Goal: Book appointment/travel/reservation

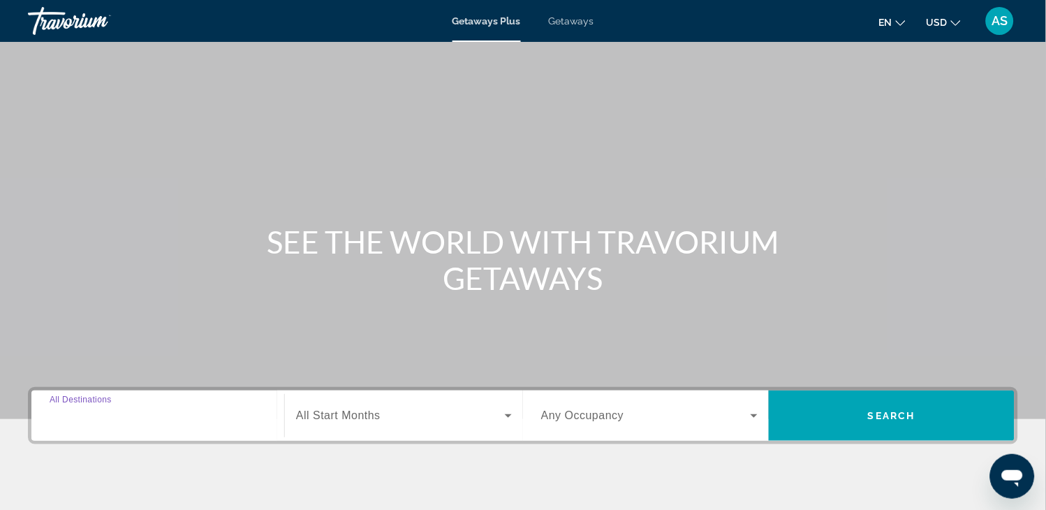
click at [203, 416] on input "Destination All Destinations" at bounding box center [158, 416] width 217 height 17
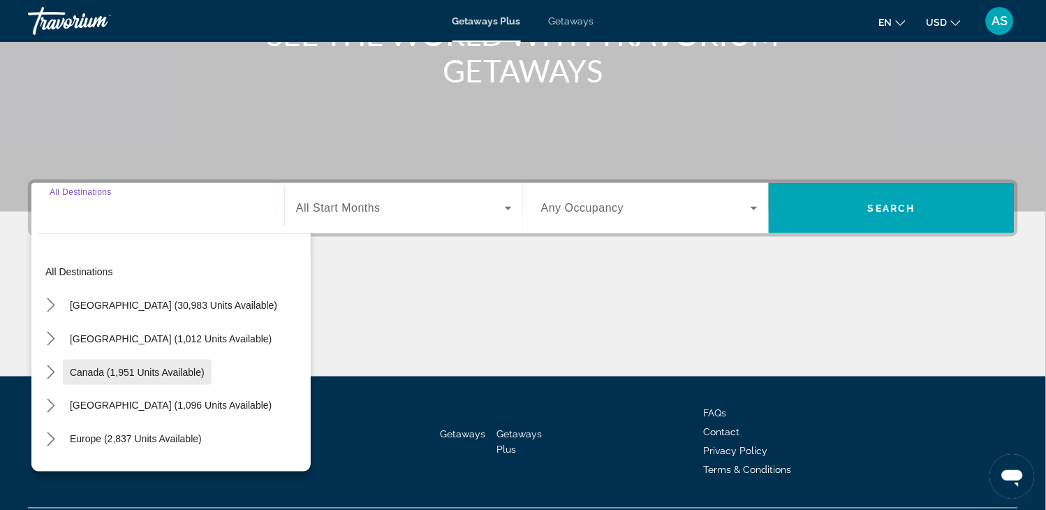
scroll to position [244, 0]
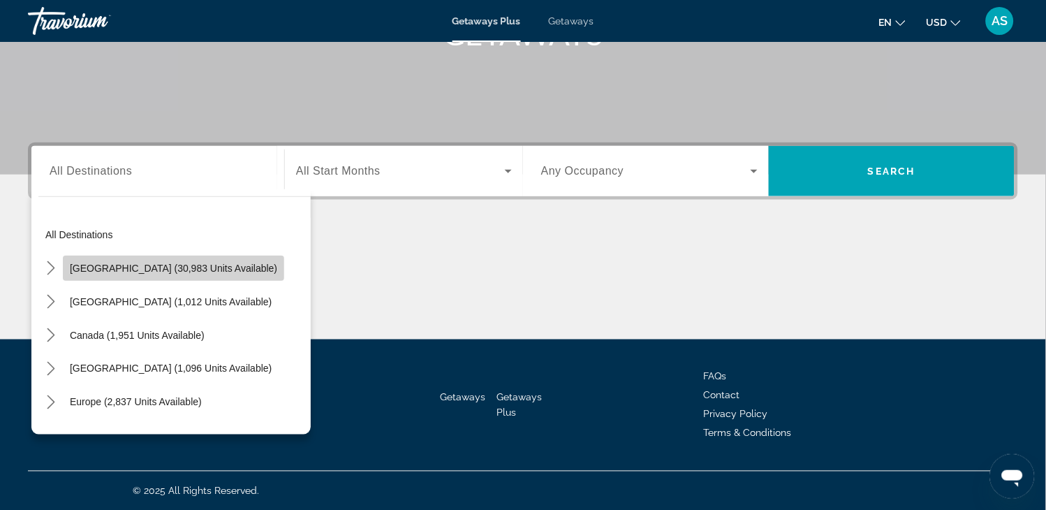
click at [211, 266] on span "United States (30,983 units available)" at bounding box center [173, 268] width 207 height 11
type input "**********"
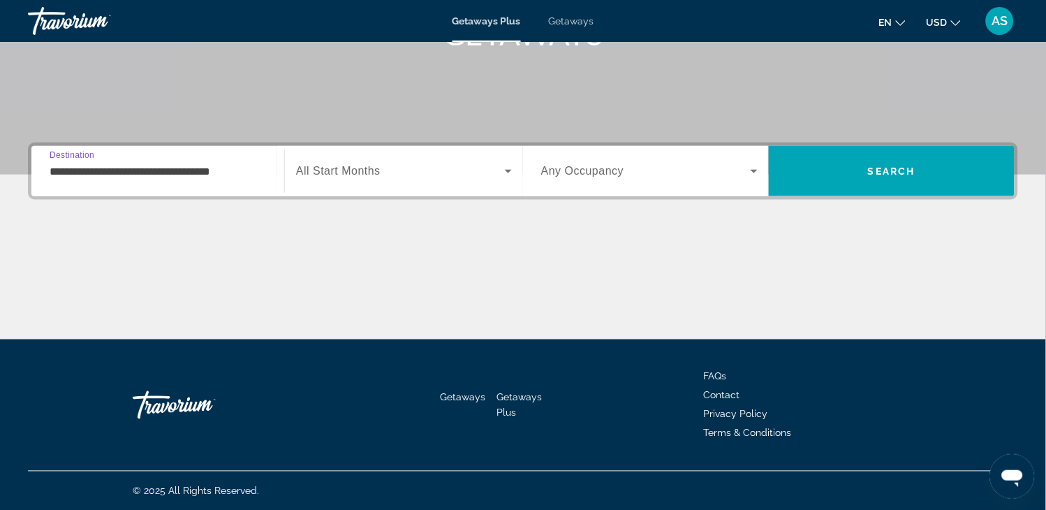
click at [339, 170] on span "All Start Months" at bounding box center [338, 171] width 85 height 12
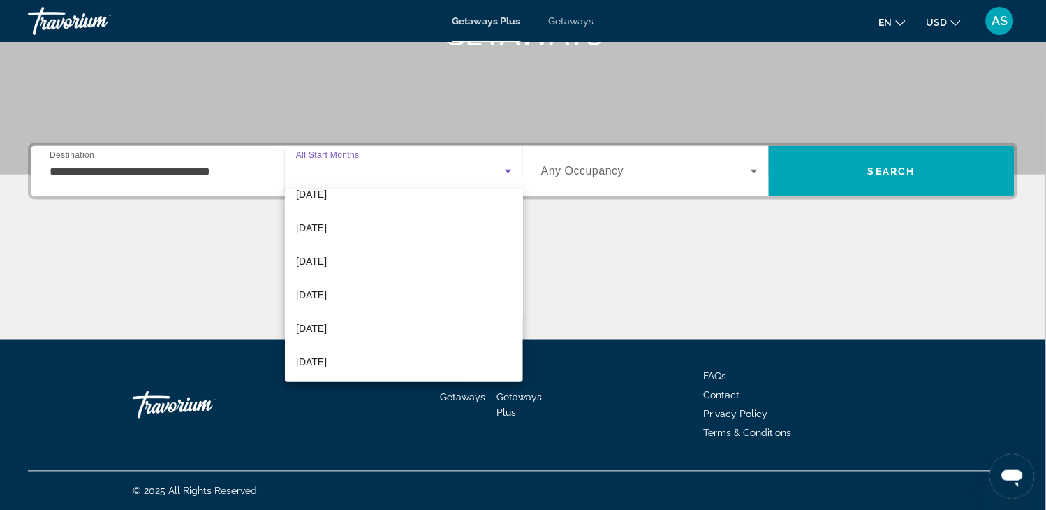
scroll to position [54, 0]
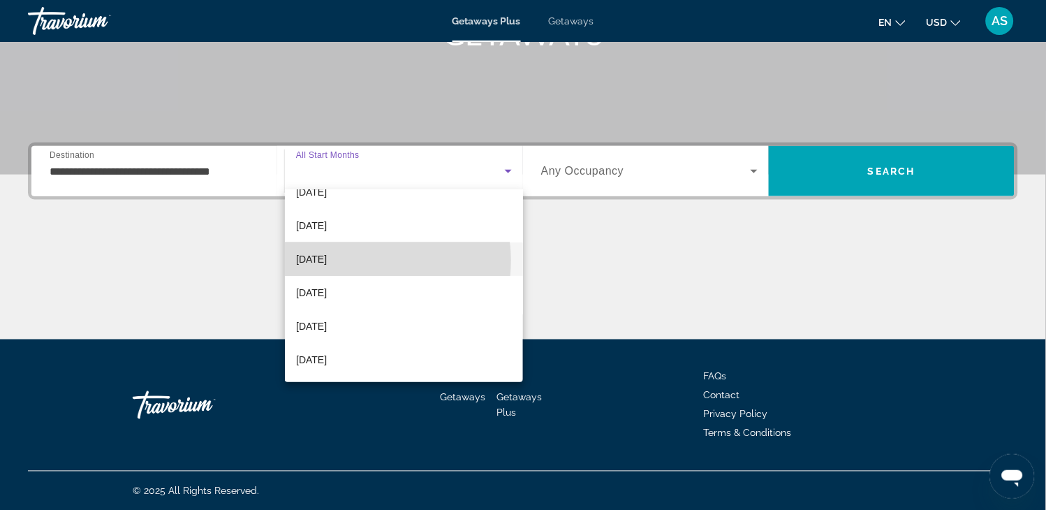
click at [327, 260] on span "[DATE]" at bounding box center [311, 259] width 31 height 17
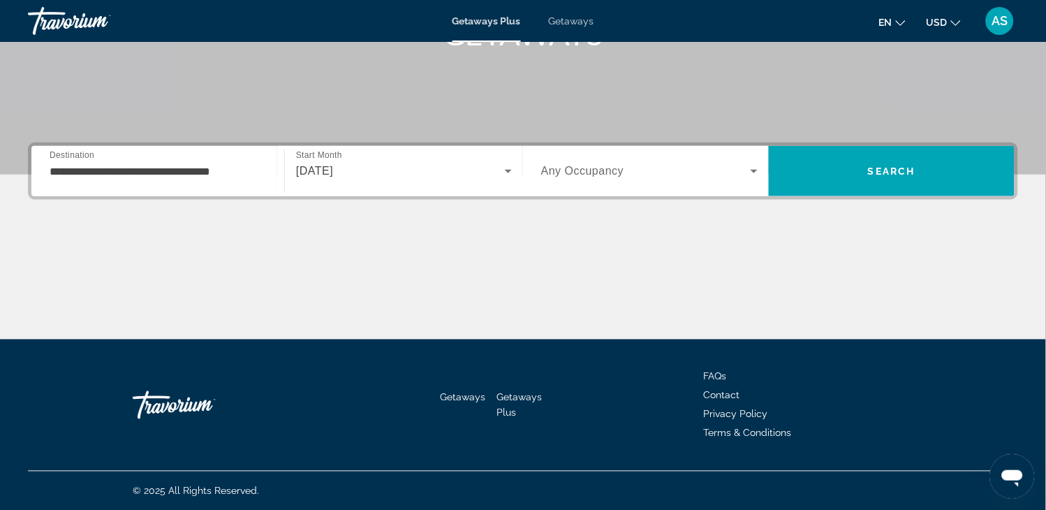
click at [669, 184] on div "Search widget" at bounding box center [649, 171] width 217 height 39
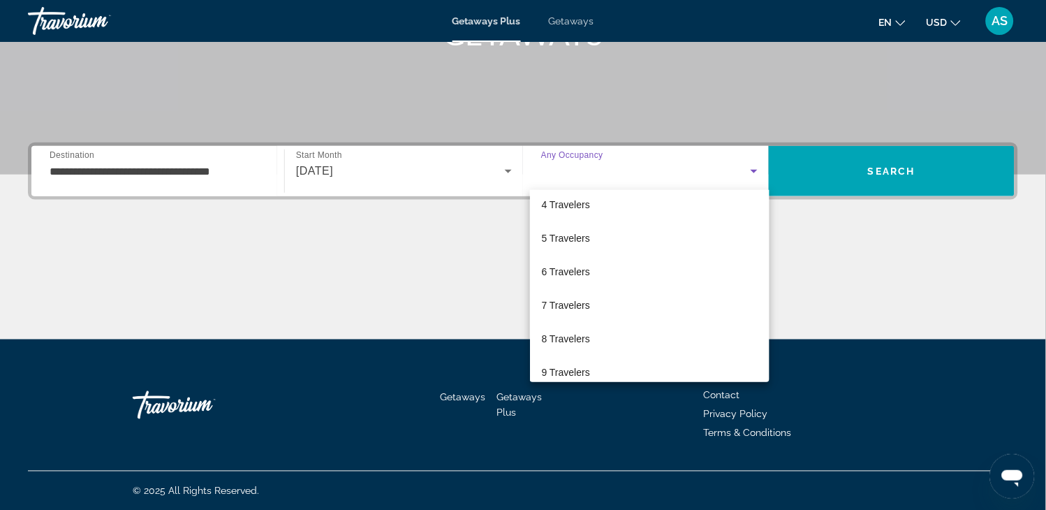
scroll to position [154, 0]
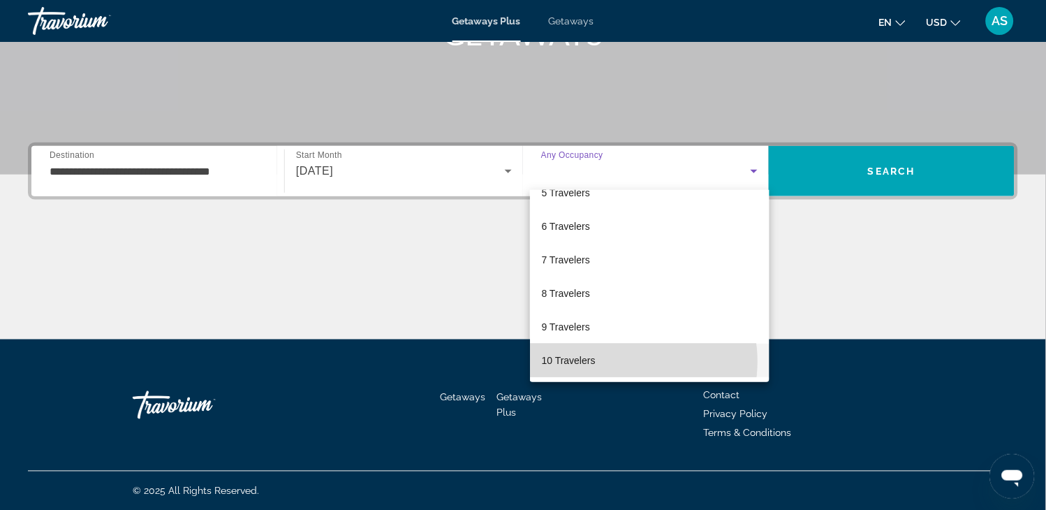
click at [617, 361] on mat-option "10 Travelers" at bounding box center [650, 361] width 240 height 34
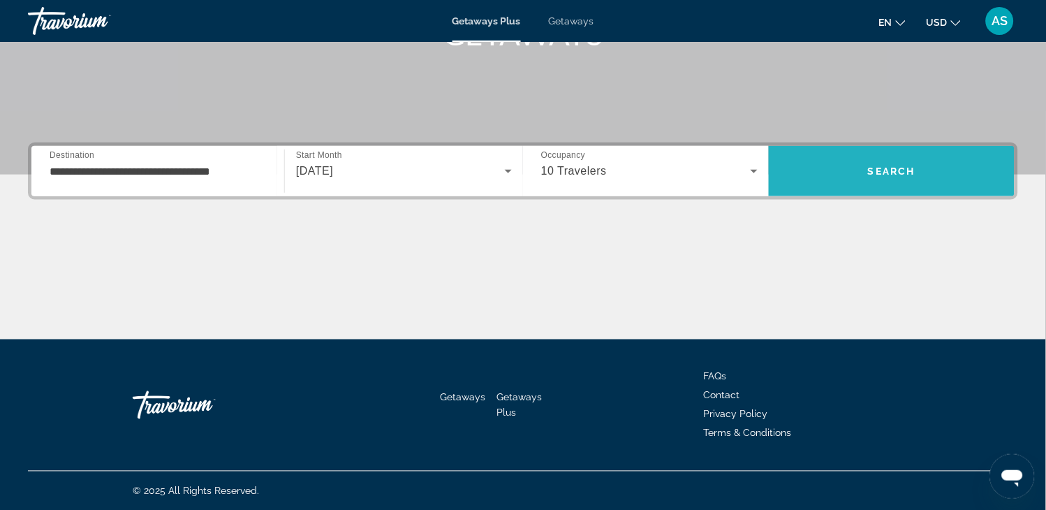
click at [854, 183] on span "Search" at bounding box center [892, 171] width 246 height 34
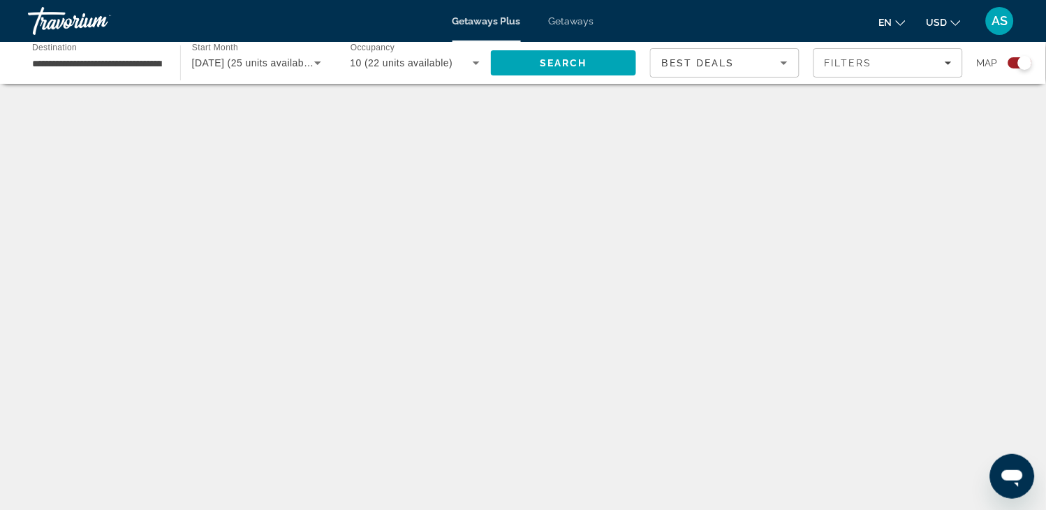
scroll to position [31, 0]
click at [564, 19] on span "Getaways" at bounding box center [571, 20] width 45 height 11
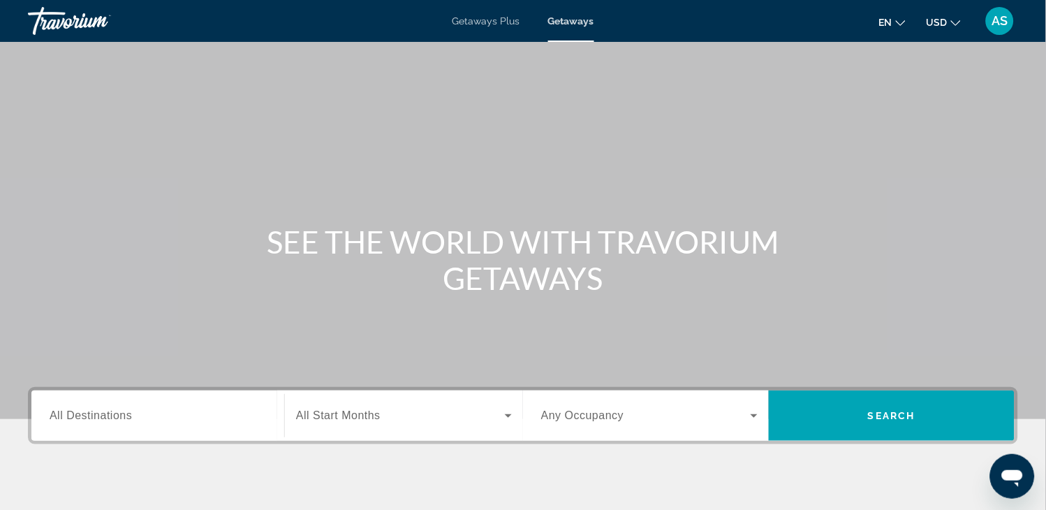
click at [127, 414] on span "All Destinations" at bounding box center [91, 415] width 82 height 12
click at [127, 414] on input "Destination All Destinations" at bounding box center [158, 416] width 217 height 17
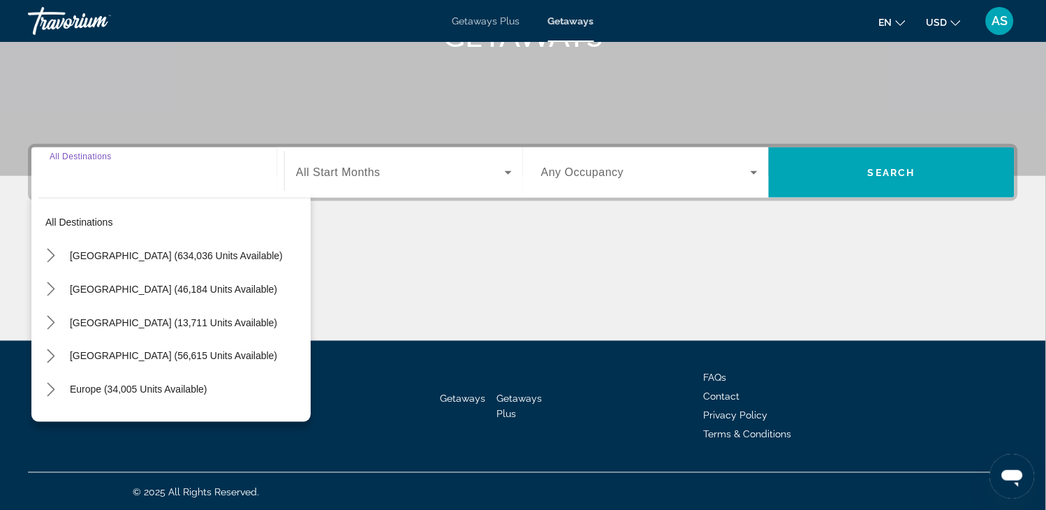
scroll to position [244, 0]
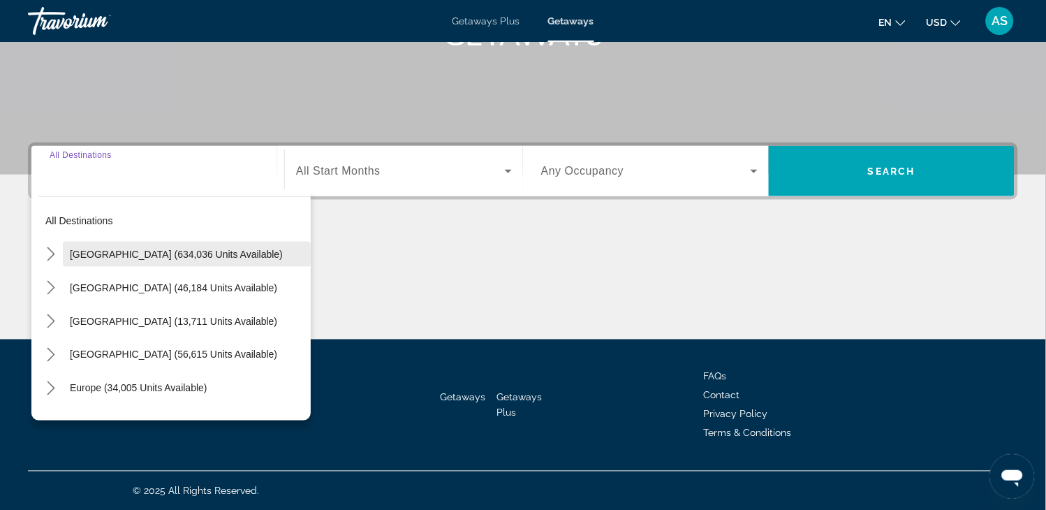
click at [176, 249] on span "[GEOGRAPHIC_DATA] (634,036 units available)" at bounding box center [176, 254] width 213 height 11
type input "**********"
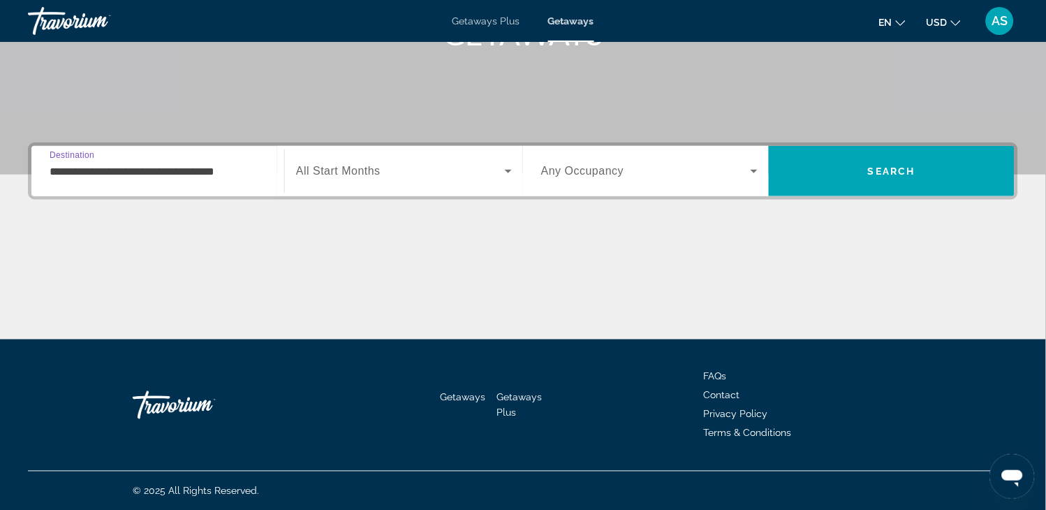
click at [374, 163] on span "Search widget" at bounding box center [400, 171] width 209 height 17
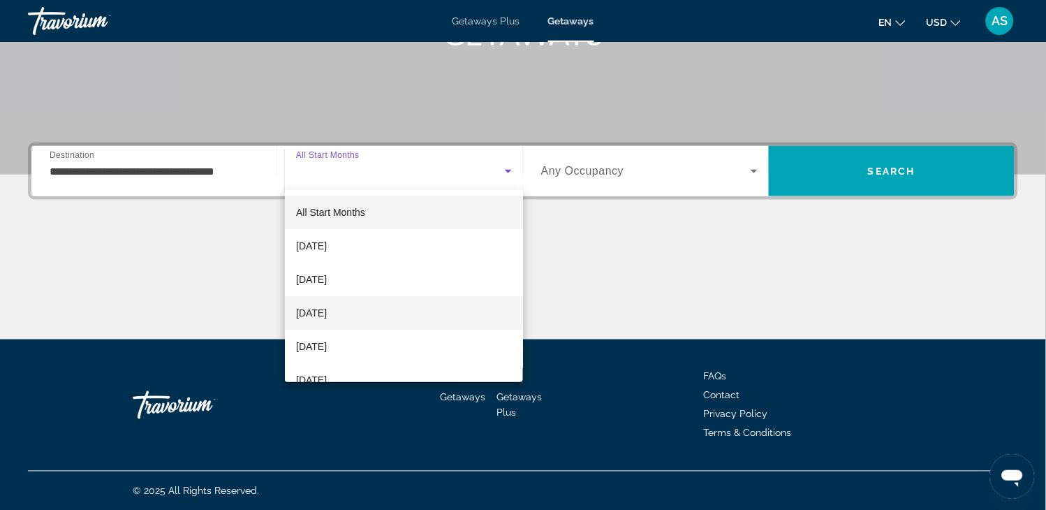
click at [367, 316] on mat-option "[DATE]" at bounding box center [404, 313] width 238 height 34
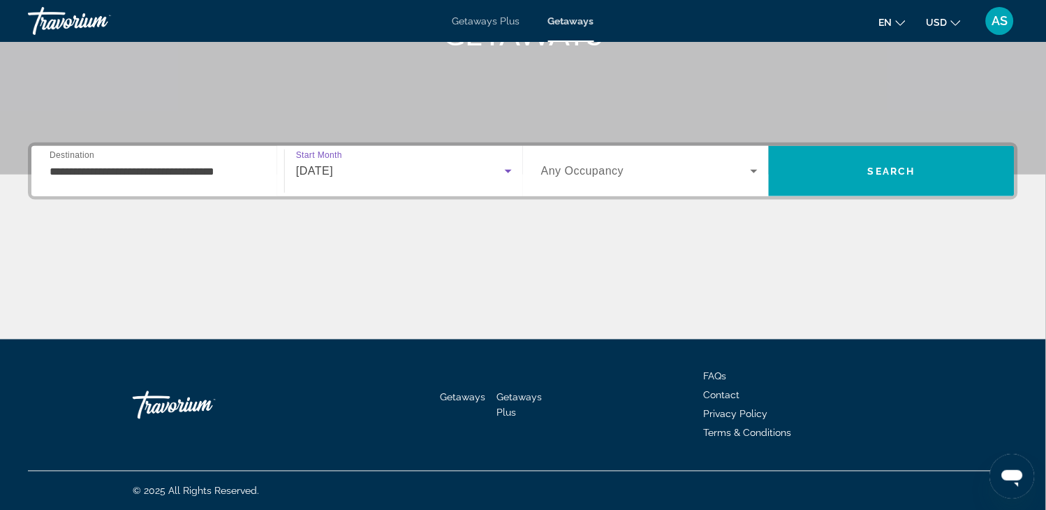
click at [584, 169] on span "Any Occupancy" at bounding box center [582, 171] width 83 height 12
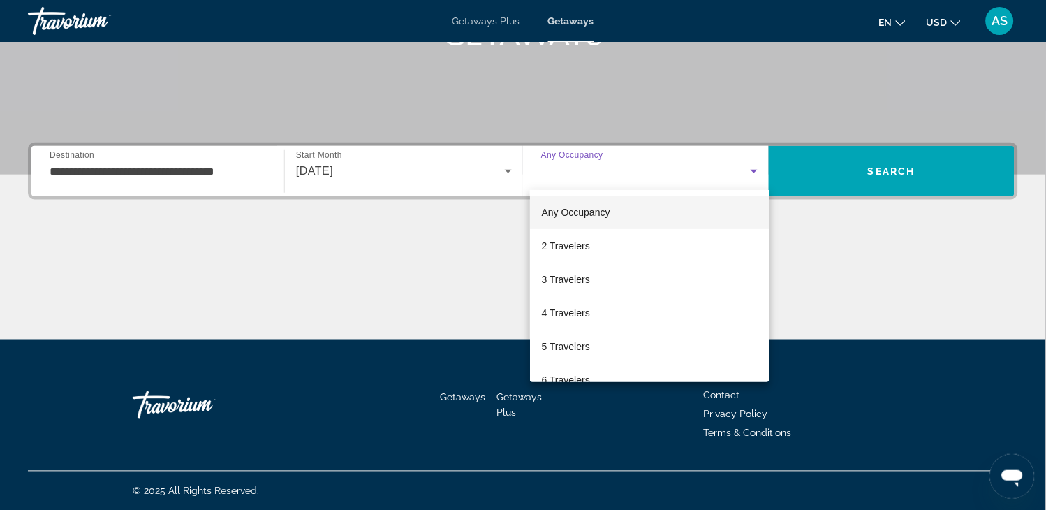
scroll to position [154, 0]
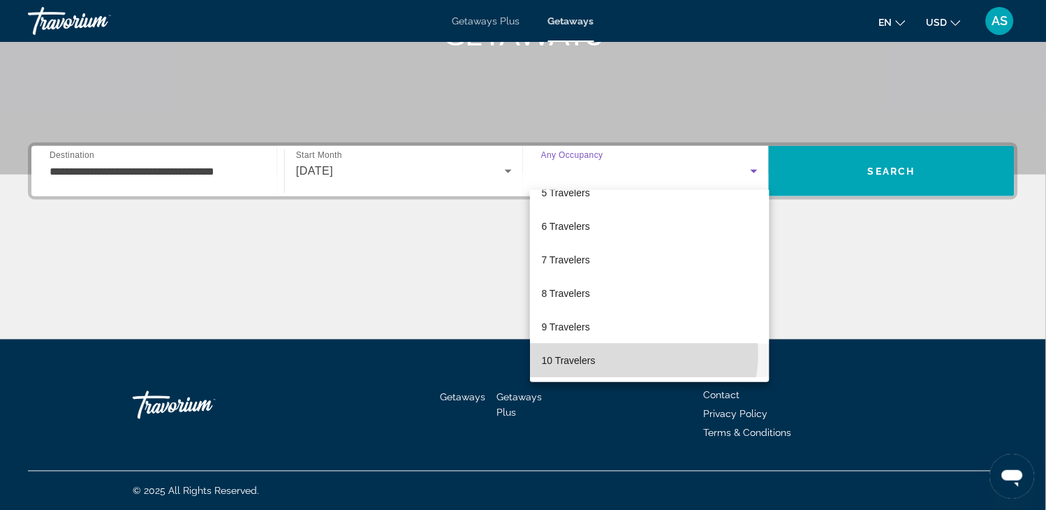
click at [627, 354] on mat-option "10 Travelers" at bounding box center [650, 361] width 240 height 34
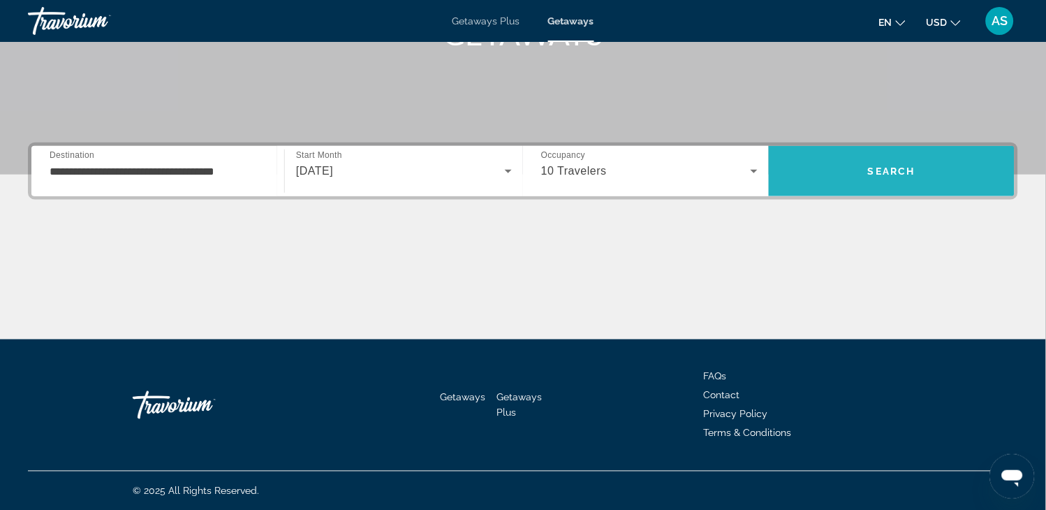
click at [904, 182] on span "Search" at bounding box center [892, 171] width 246 height 34
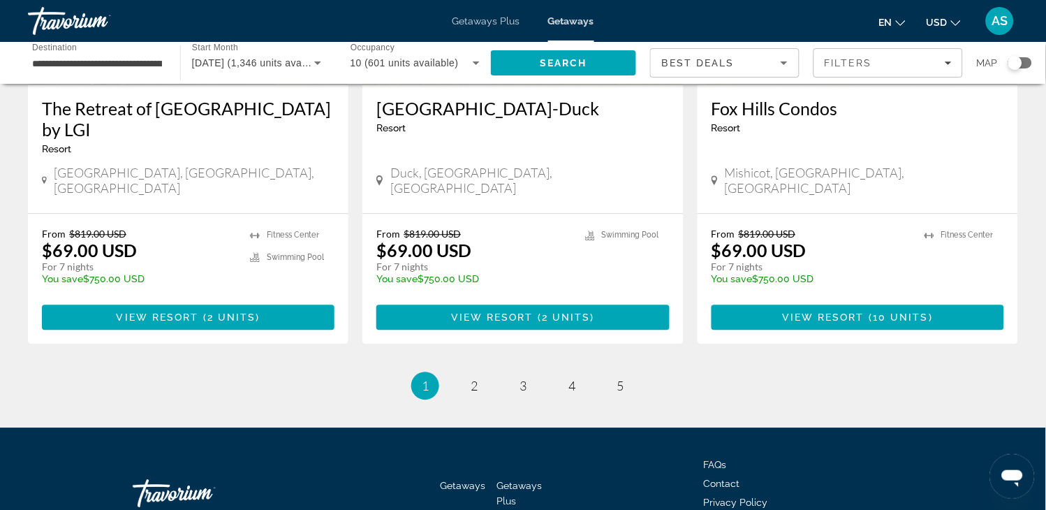
scroll to position [1813, 0]
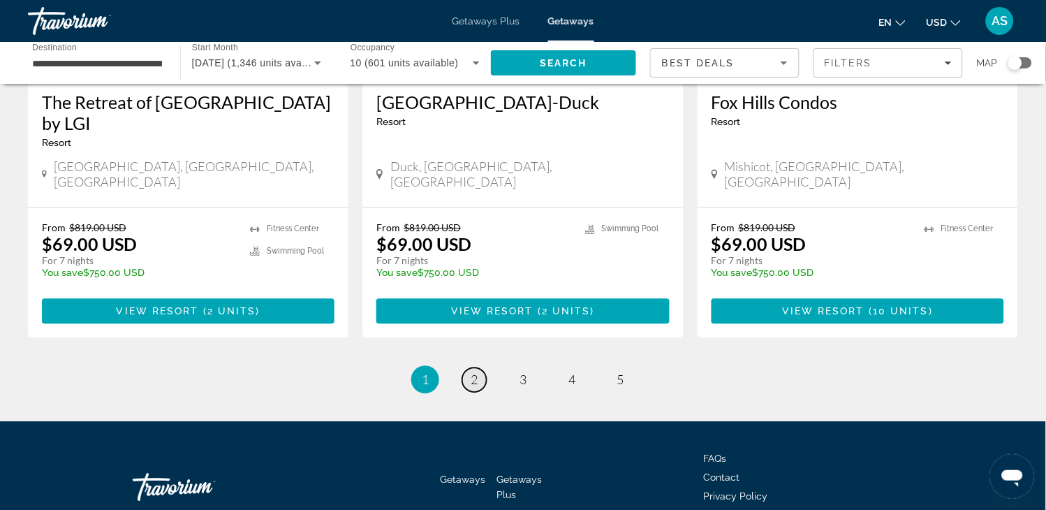
click at [476, 372] on span "2" at bounding box center [474, 379] width 7 height 15
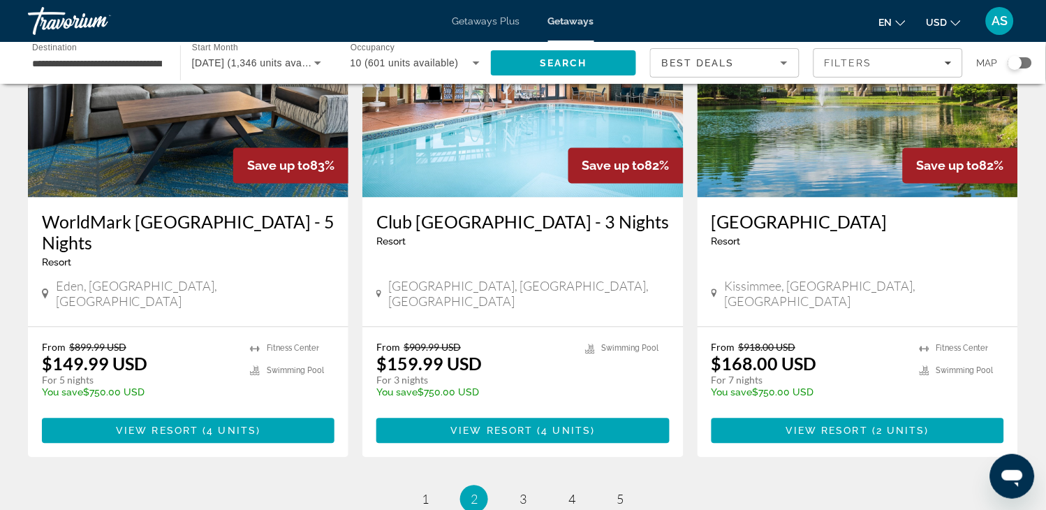
scroll to position [1707, 0]
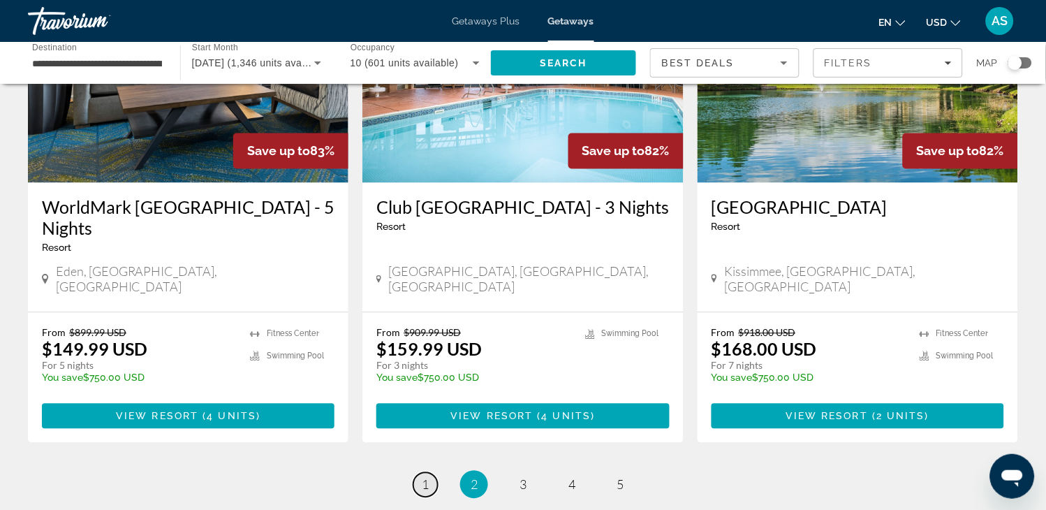
click at [423, 477] on span "1" at bounding box center [425, 484] width 7 height 15
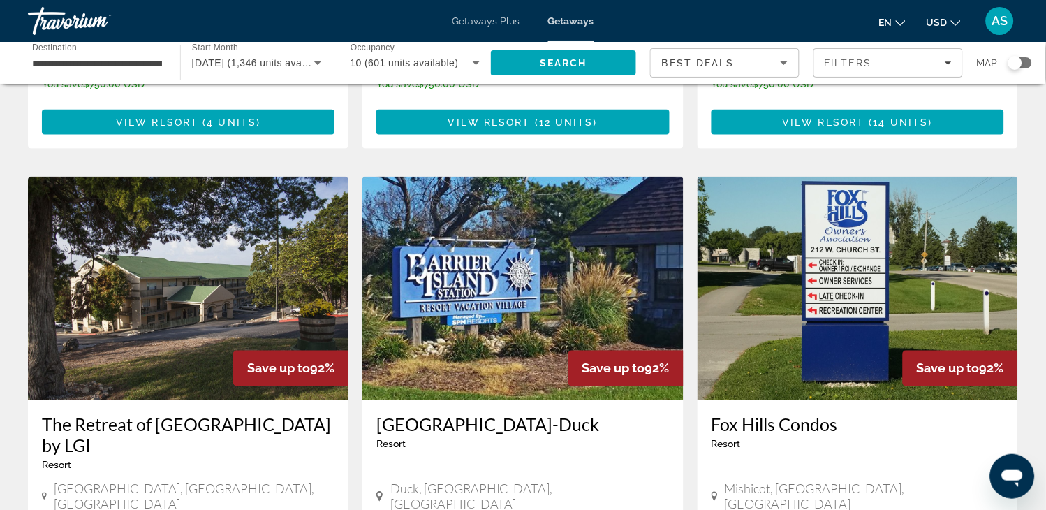
scroll to position [1583, 0]
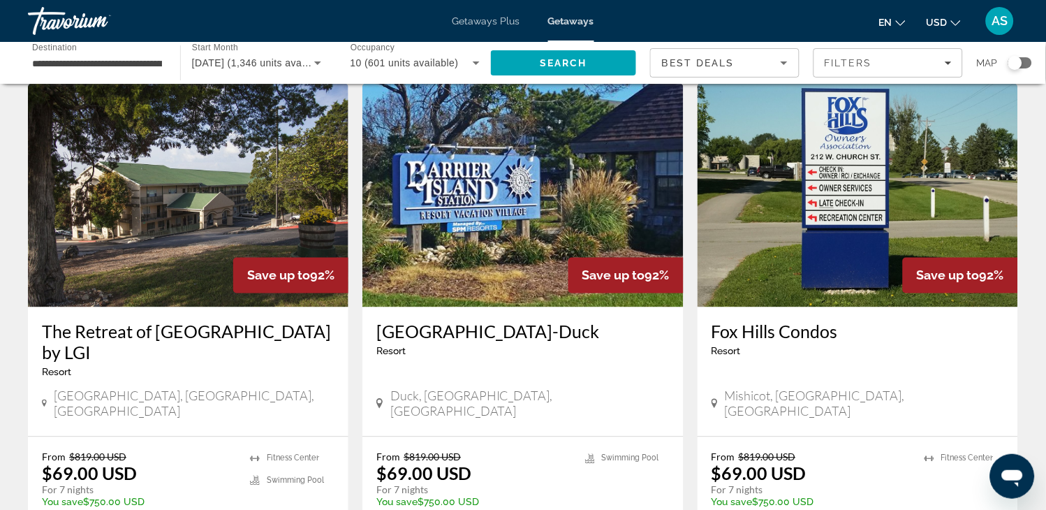
click at [532, 187] on img "Main content" at bounding box center [523, 196] width 321 height 224
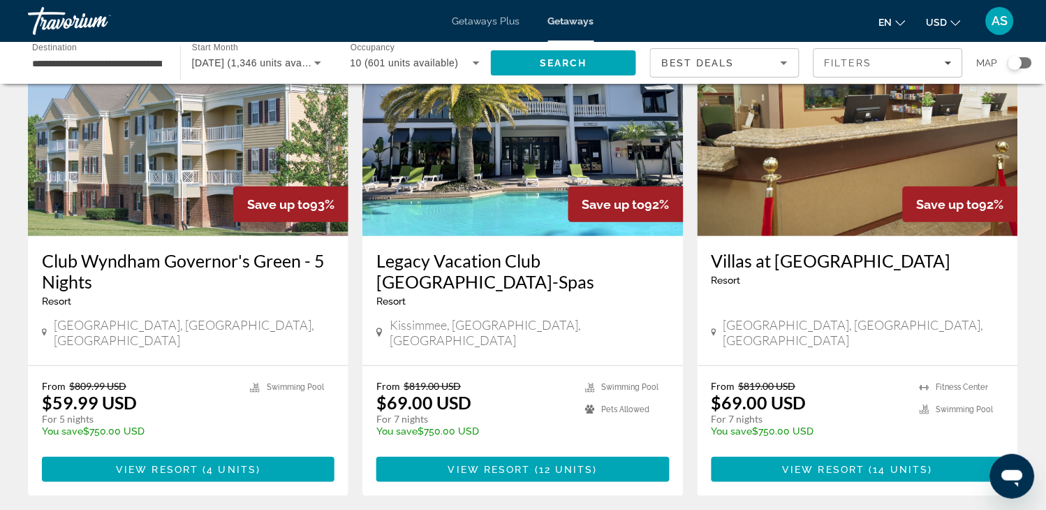
scroll to position [1148, 0]
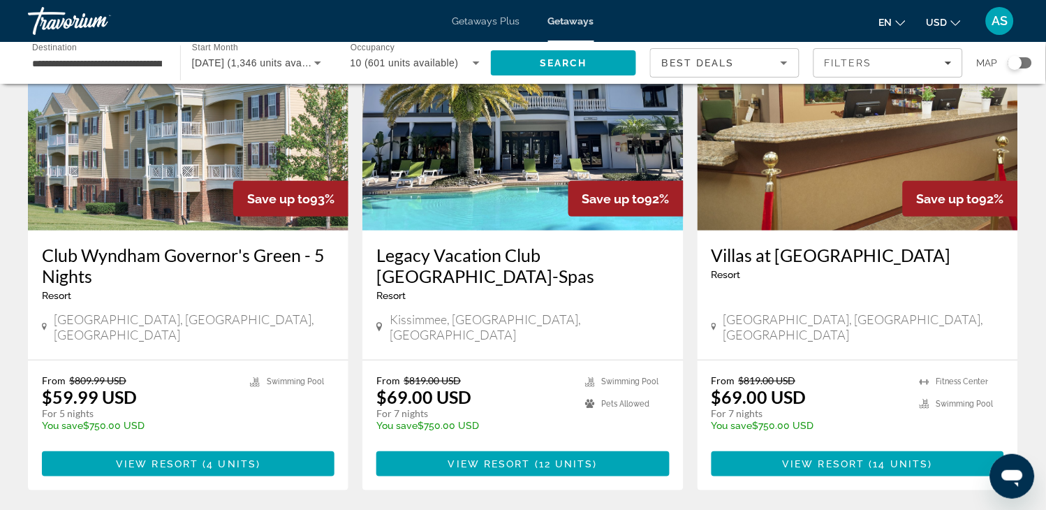
click at [510, 109] on img "Main content" at bounding box center [523, 119] width 321 height 224
